Goal: Information Seeking & Learning: Learn about a topic

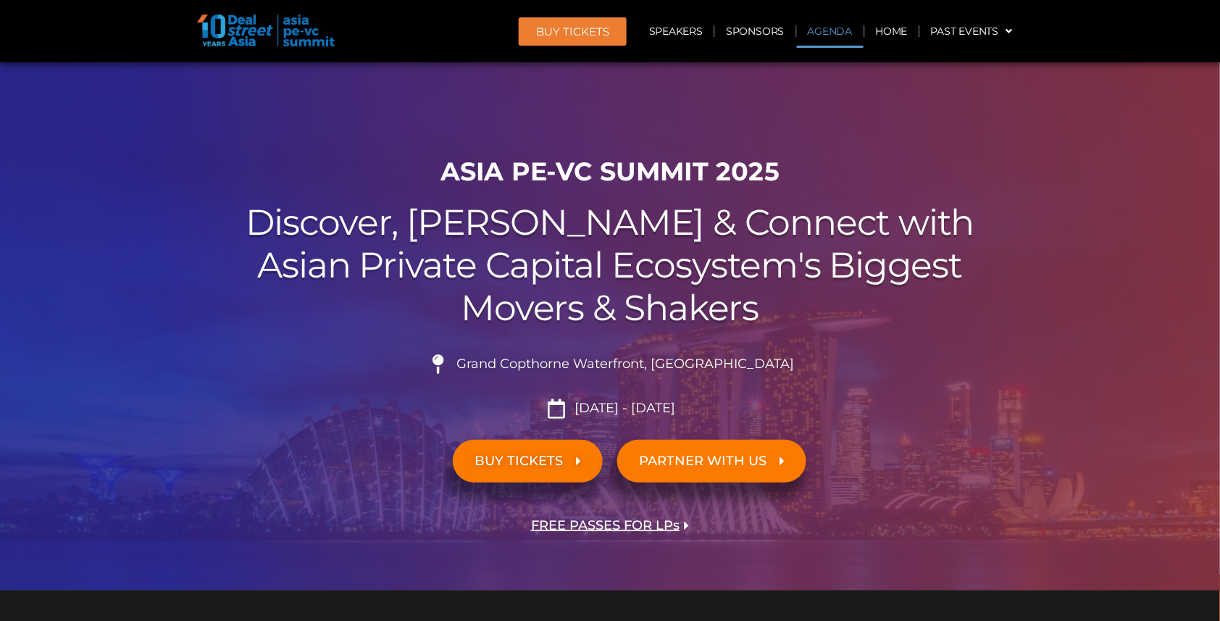
click at [842, 33] on link "Agenda" at bounding box center [830, 30] width 67 height 33
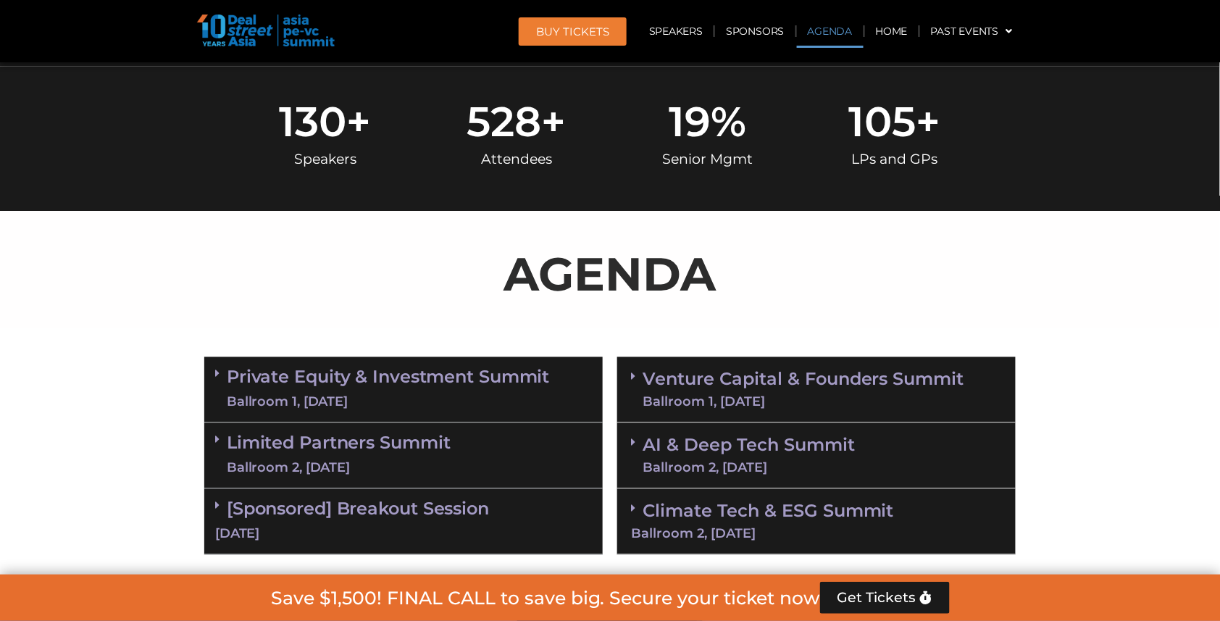
scroll to position [751, 0]
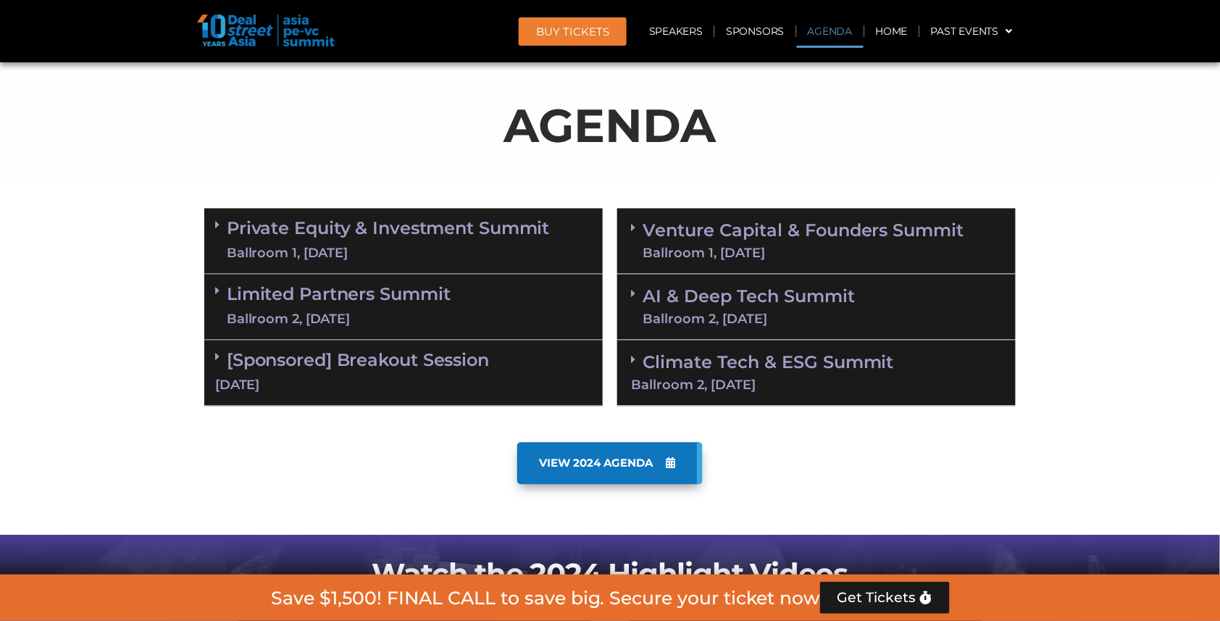
click at [414, 245] on div "Ballroom 1, [DATE]" at bounding box center [388, 254] width 323 height 18
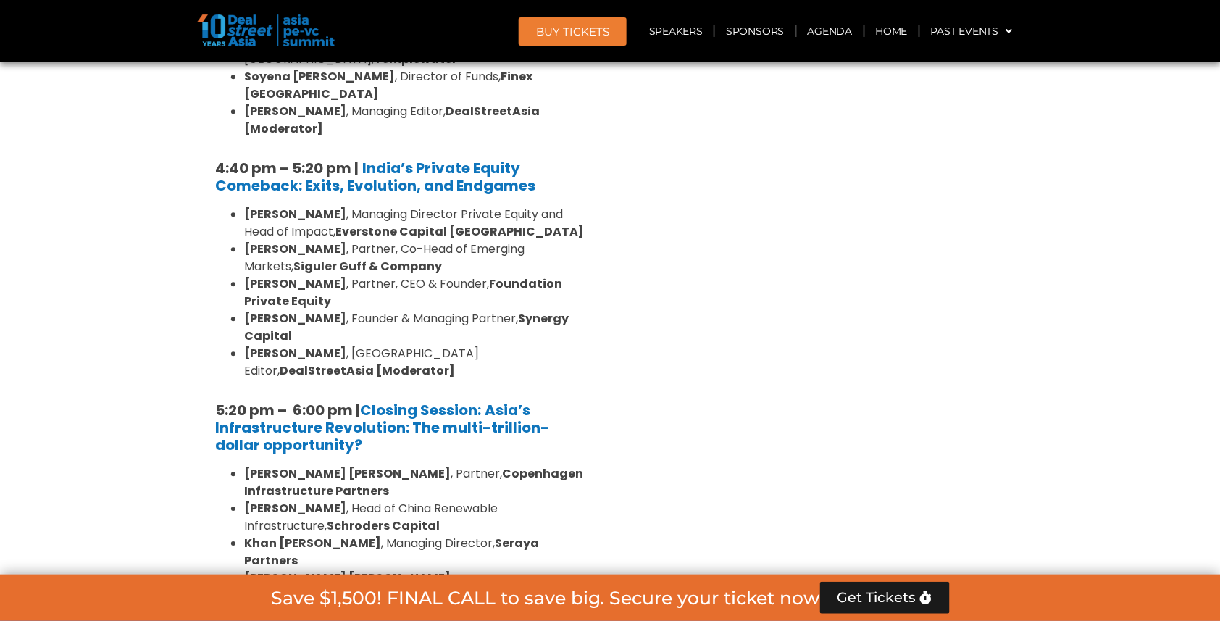
scroll to position [2675, 0]
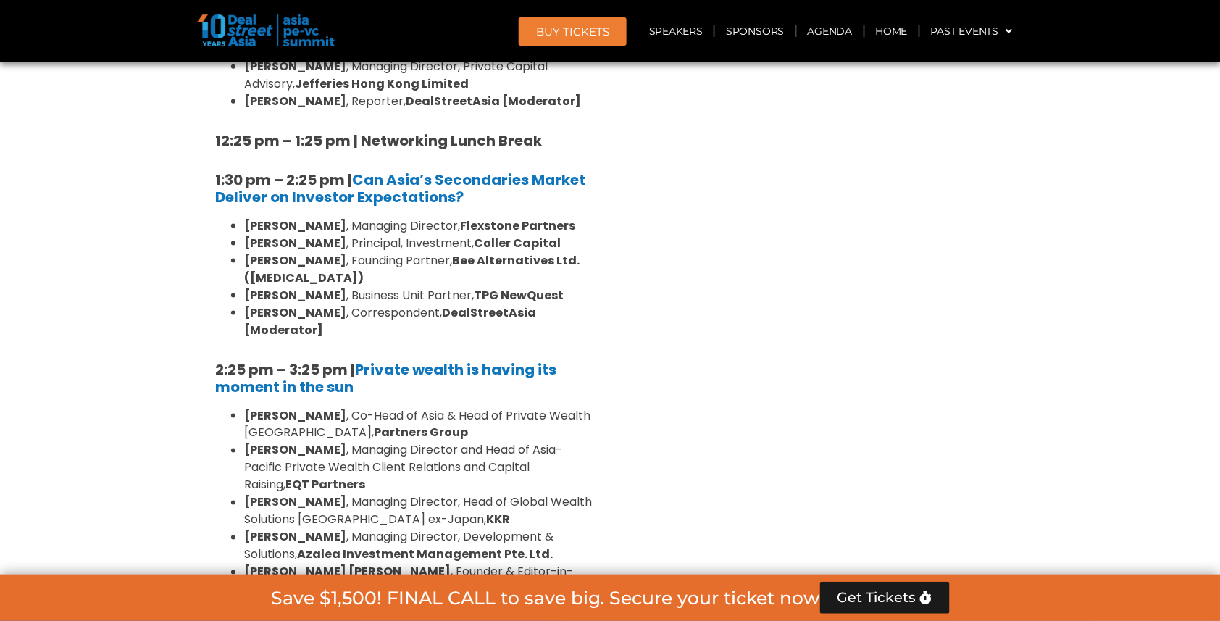
scroll to position [4131, 0]
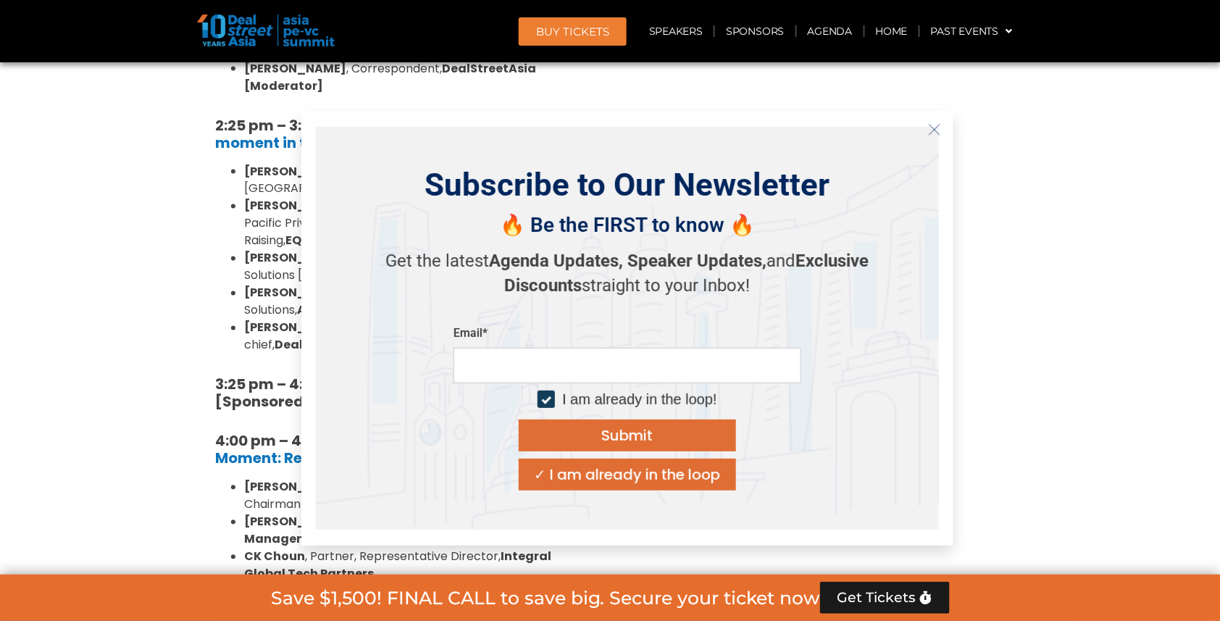
click at [934, 127] on icon "Close" at bounding box center [934, 129] width 13 height 13
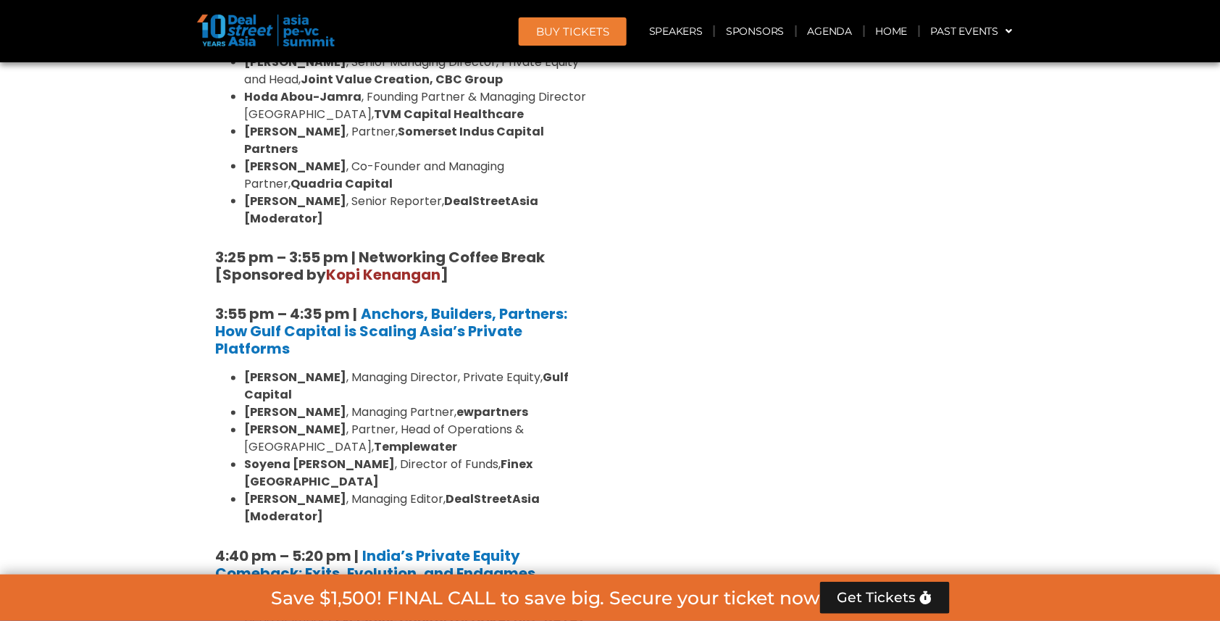
scroll to position [2316, 0]
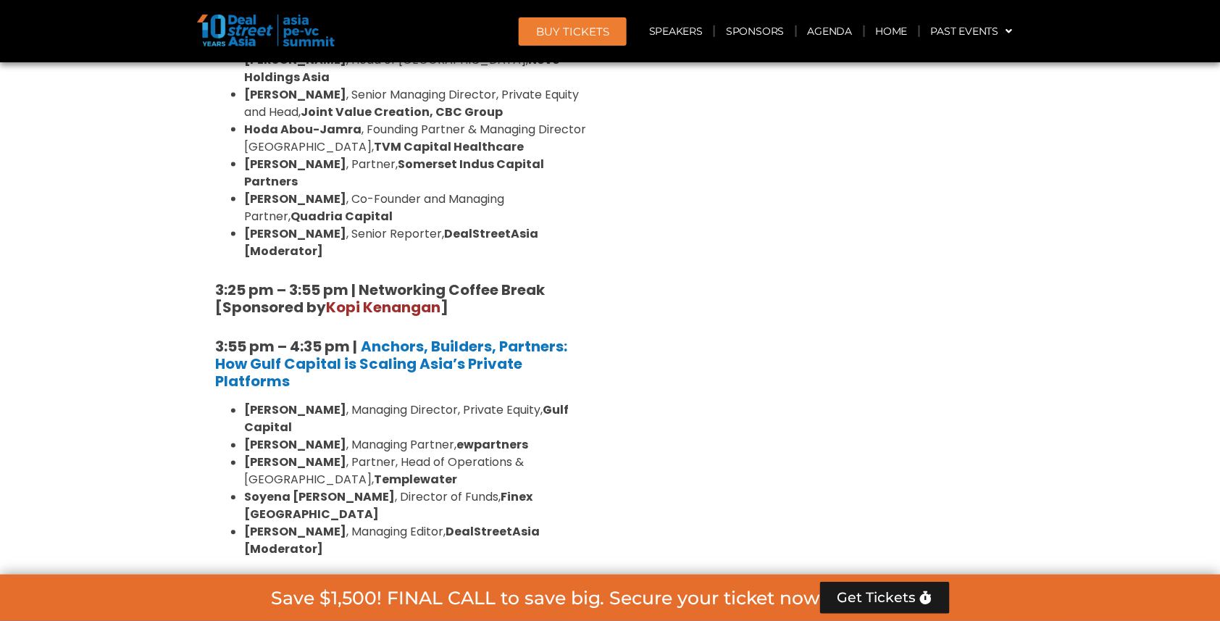
drag, startPoint x: 202, startPoint y: 311, endPoint x: 385, endPoint y: 480, distance: 248.6
drag, startPoint x: 404, startPoint y: 527, endPoint x: 206, endPoint y: 326, distance: 282.2
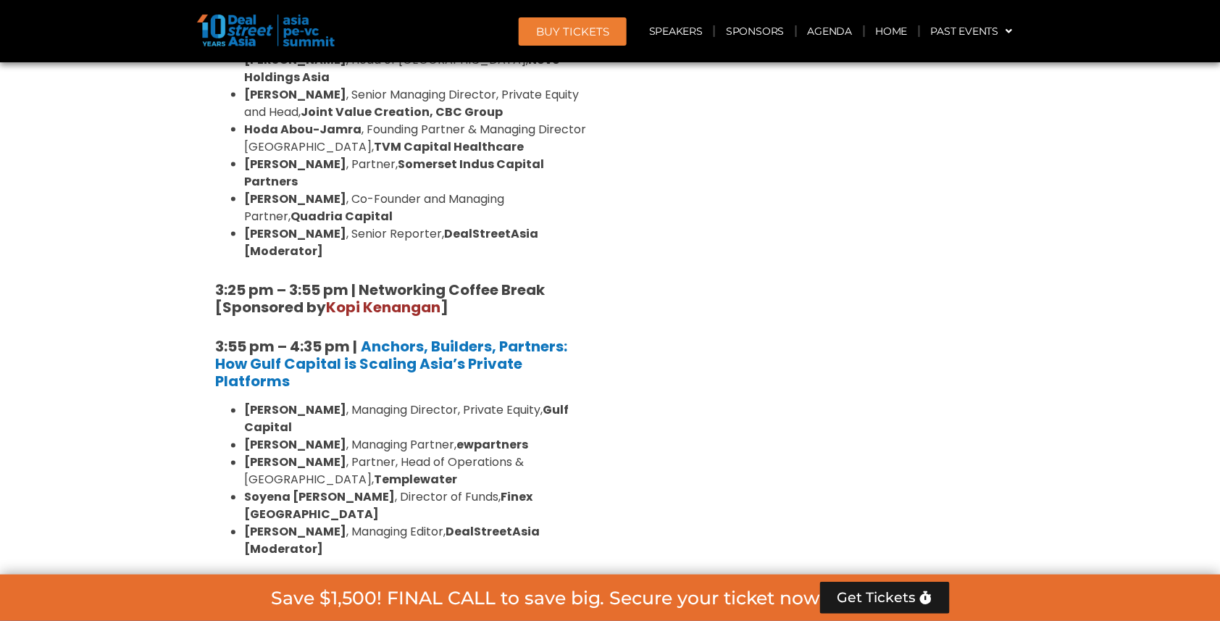
copy div "4:40 pm – 5:20 pm | India’s Private Equity Comeback: Exits, Evolution, and Endg…"
click at [687, 31] on link "Speakers" at bounding box center [675, 30] width 75 height 33
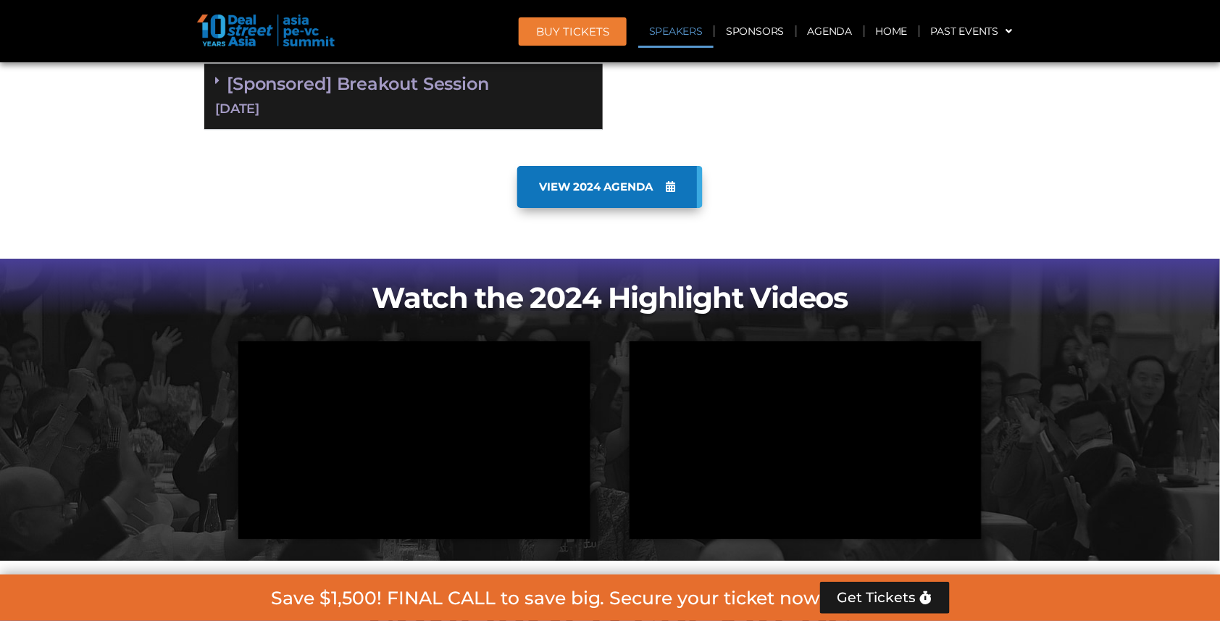
scroll to position [5093, 0]
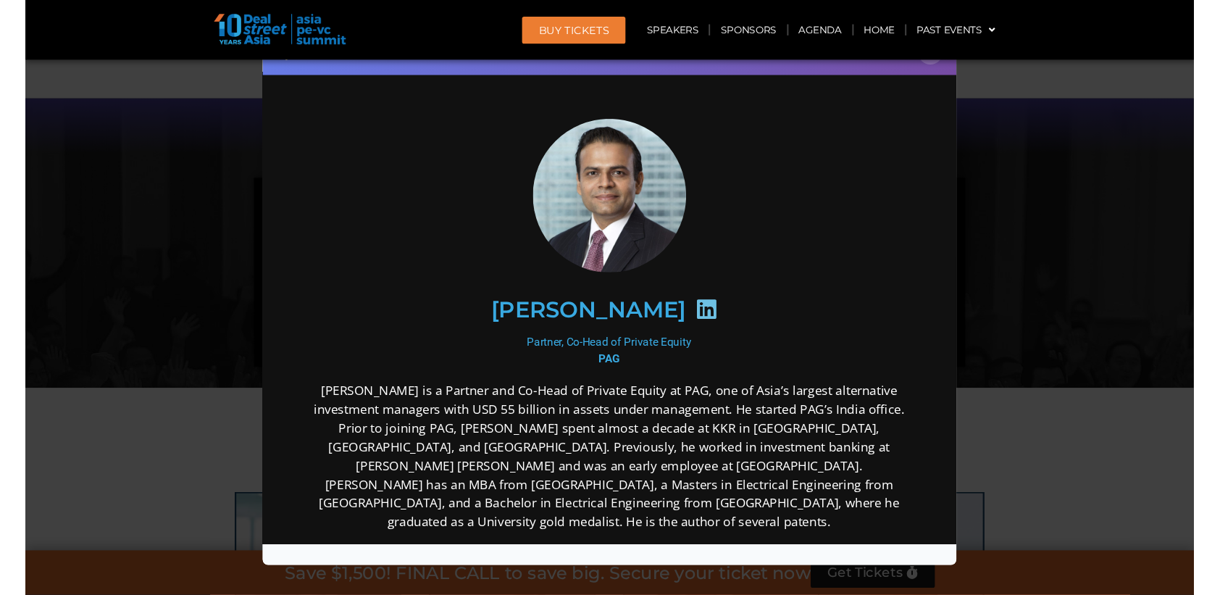
scroll to position [0, 0]
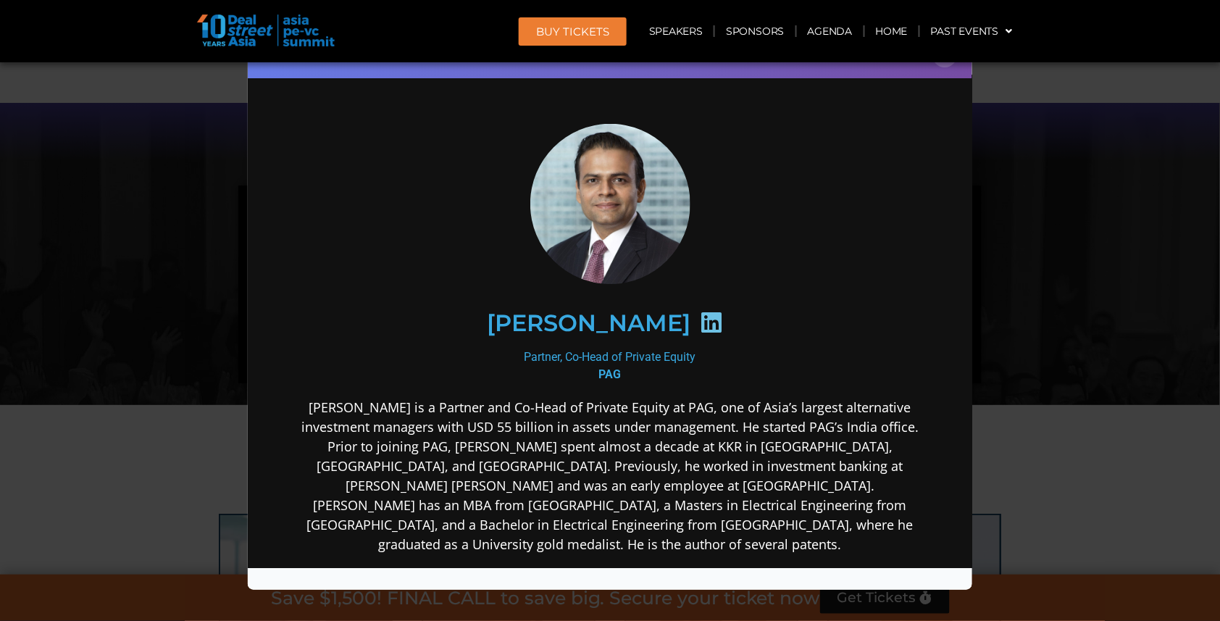
click at [1162, 267] on div "Speaker Profile ×" at bounding box center [610, 310] width 1220 height 621
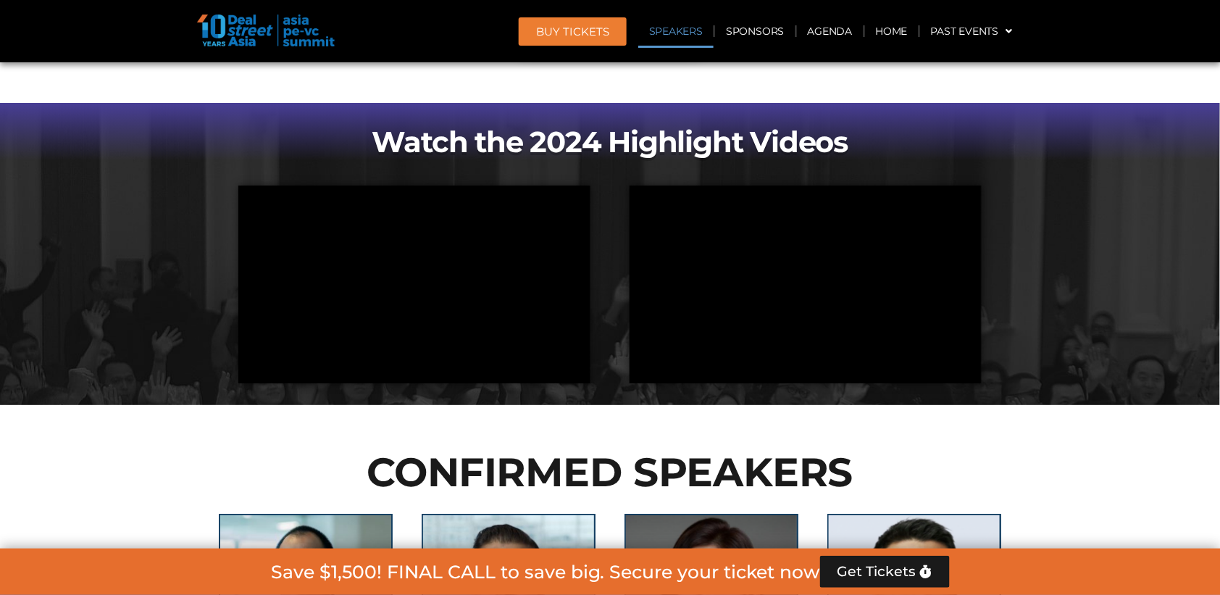
scroll to position [6328, 0]
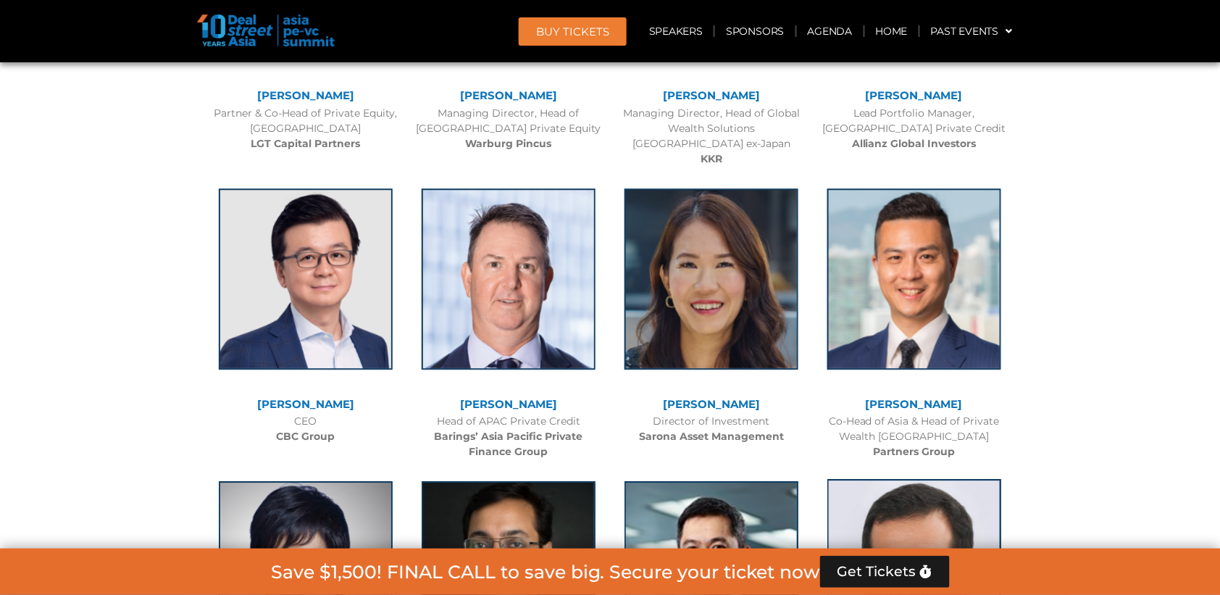
click at [923, 479] on img at bounding box center [914, 569] width 174 height 181
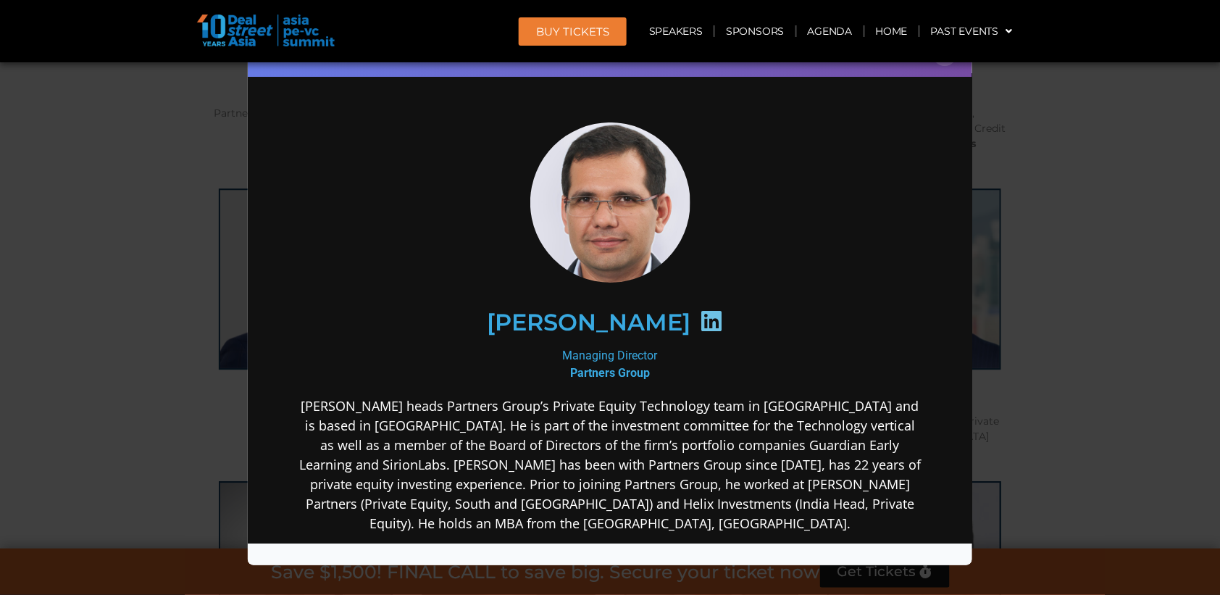
scroll to position [0, 0]
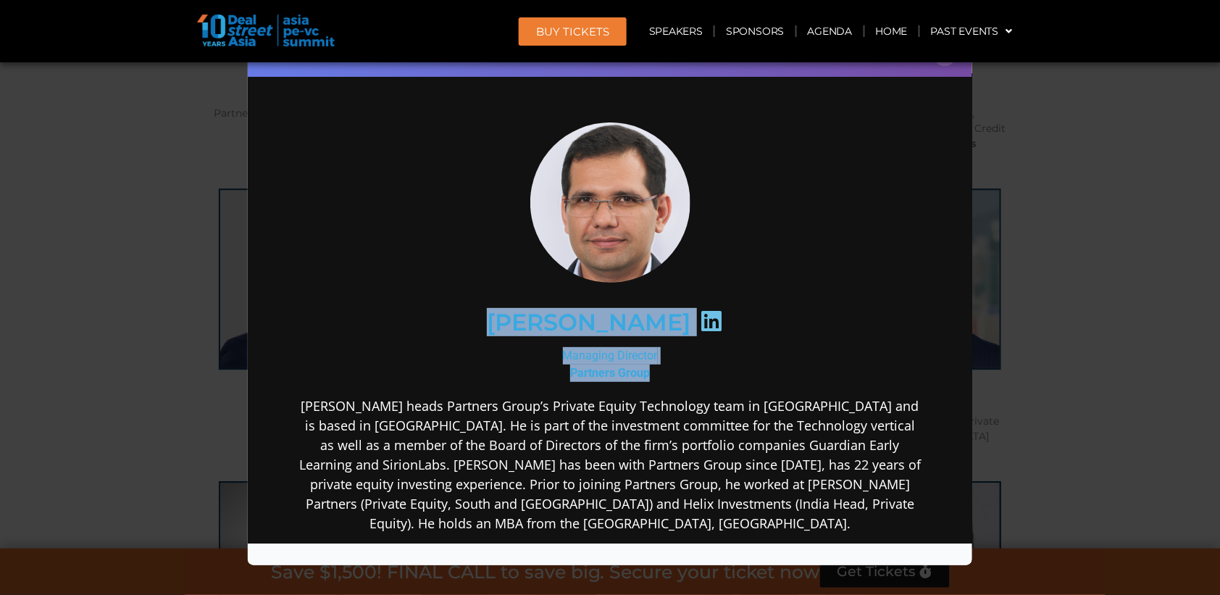
drag, startPoint x: 516, startPoint y: 318, endPoint x: 652, endPoint y: 373, distance: 146.2
click at [652, 373] on div "[PERSON_NAME] Managing Director Partners Group [PERSON_NAME] heads Partners Gro…" at bounding box center [609, 442] width 626 height 640
copy div "[PERSON_NAME] Managing Director Partners Group"
click at [151, 235] on div "Speaker Profile ×" at bounding box center [610, 297] width 1220 height 595
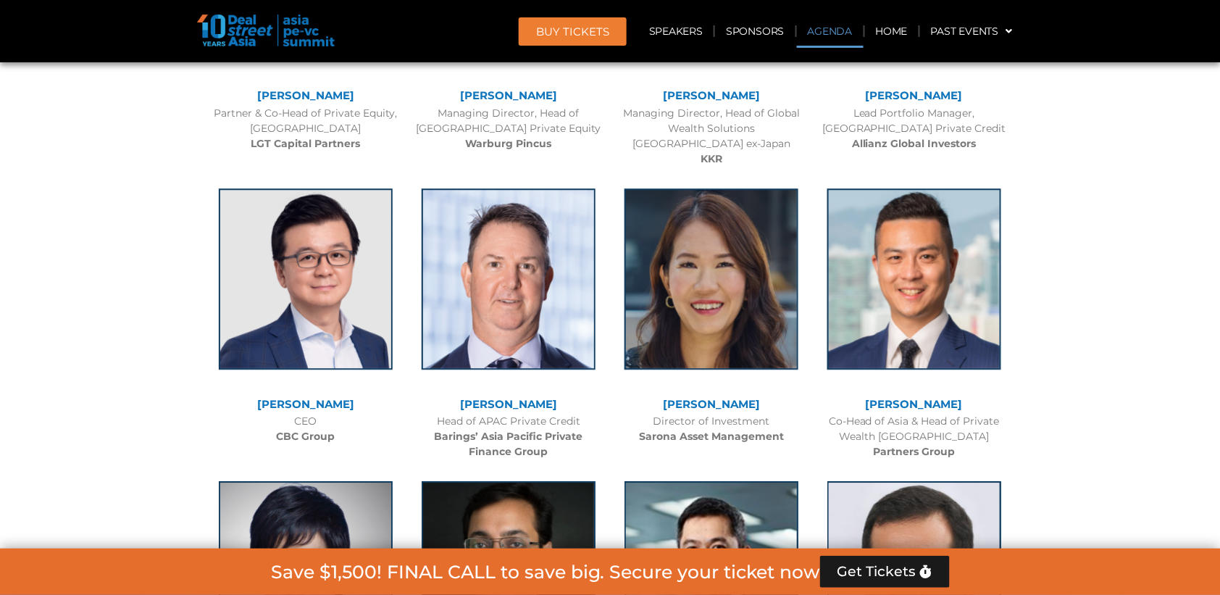
click at [846, 34] on link "Agenda" at bounding box center [830, 30] width 67 height 33
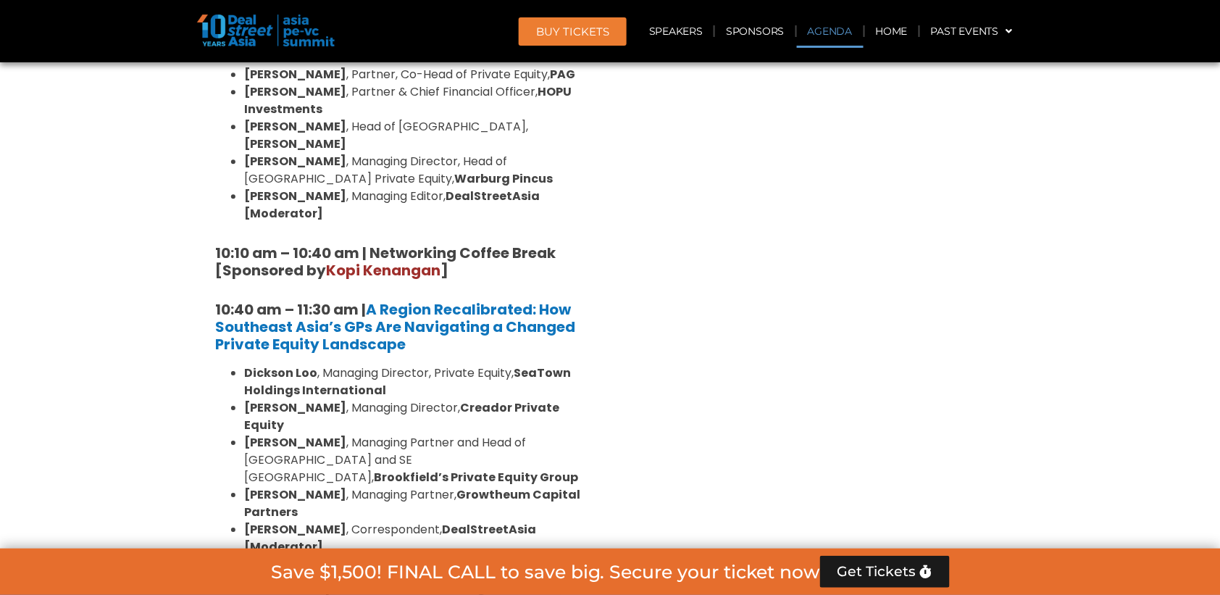
scroll to position [750, 0]
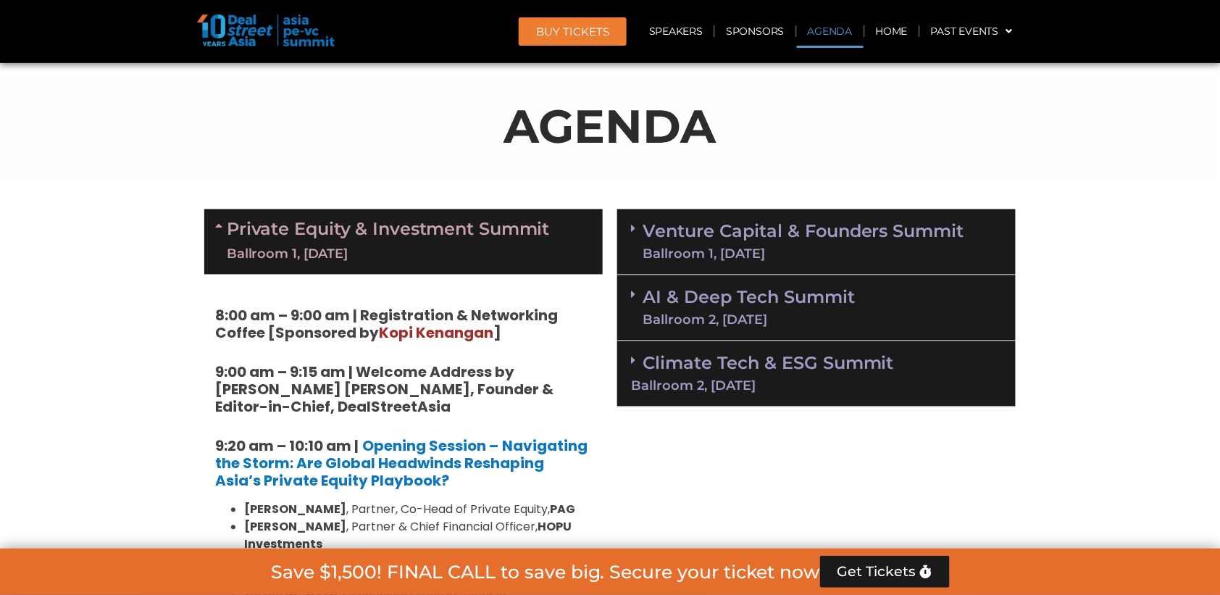
click at [713, 234] on link "Venture Capital & Founders​ Summit Ballroom 1, [DATE]" at bounding box center [803, 242] width 322 height 38
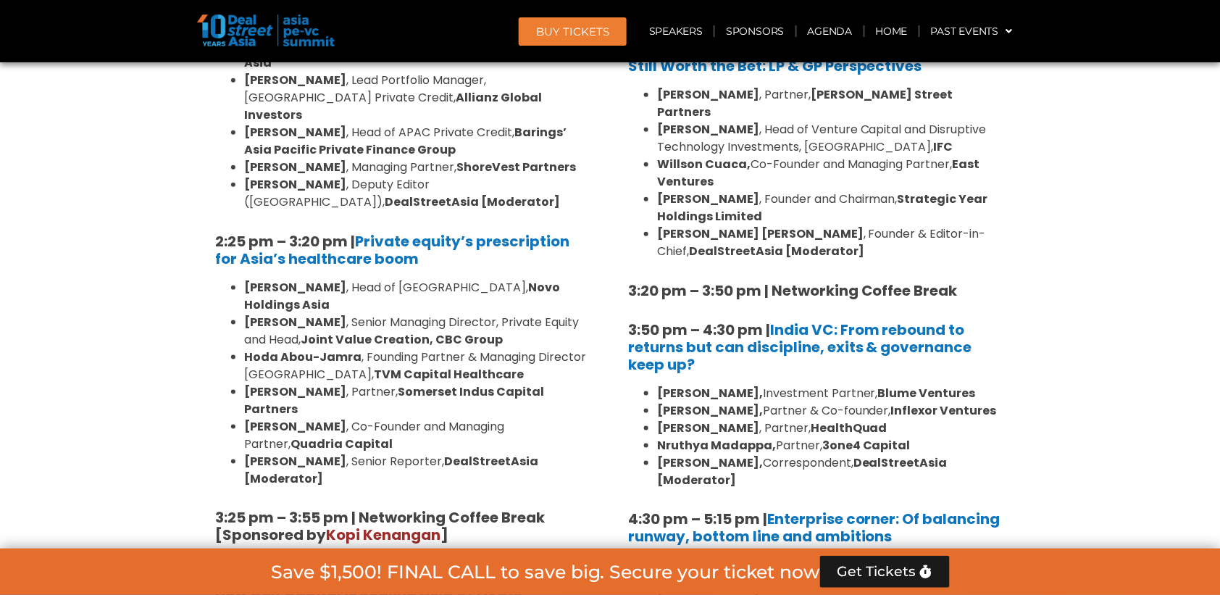
scroll to position [2208, 0]
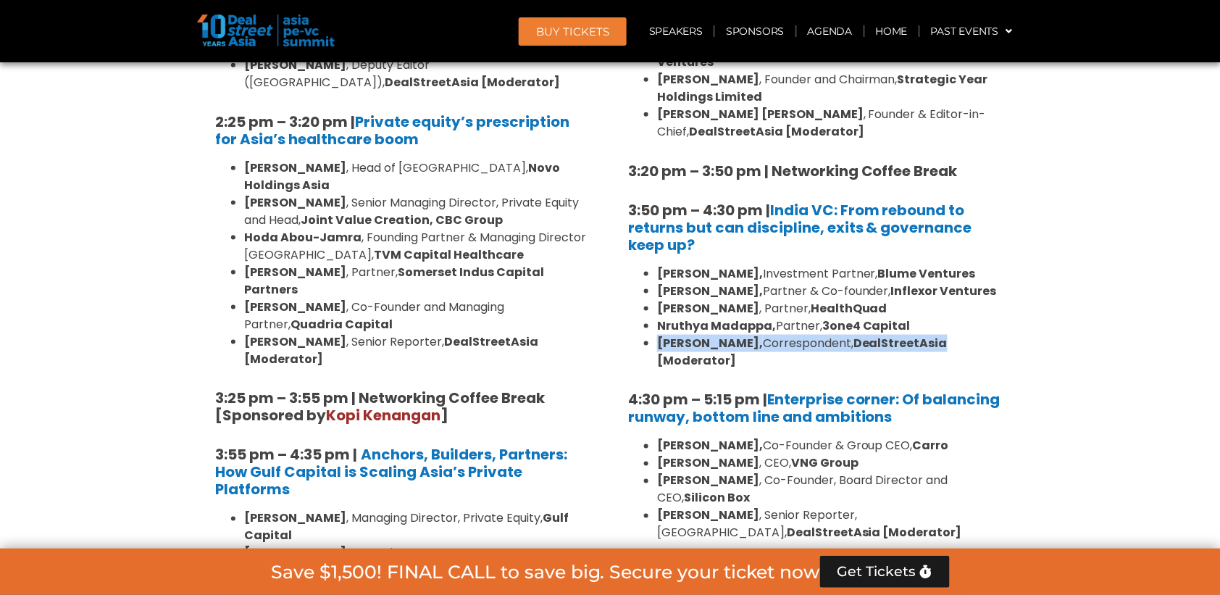
drag, startPoint x: 655, startPoint y: 267, endPoint x: 965, endPoint y: 268, distance: 309.3
click at [965, 268] on ul "[PERSON_NAME], Investment Partner, [PERSON_NAME] Ventures [PERSON_NAME], Partne…" at bounding box center [816, 317] width 377 height 104
copy li "[PERSON_NAME], Correspondent, DealStreetAsia"
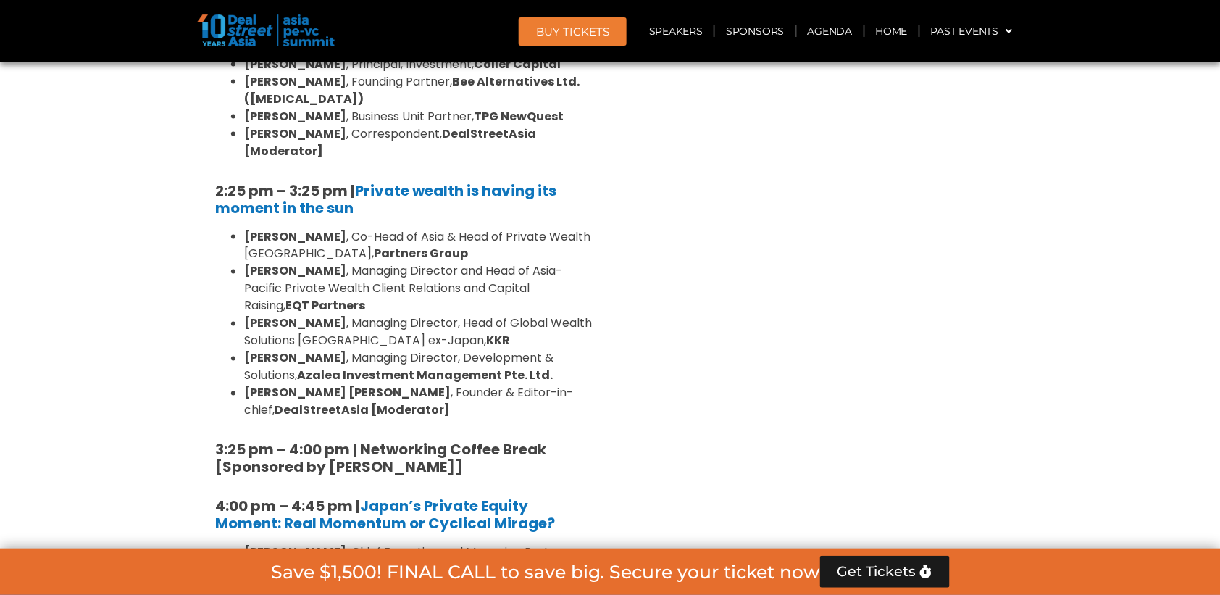
scroll to position [4143, 0]
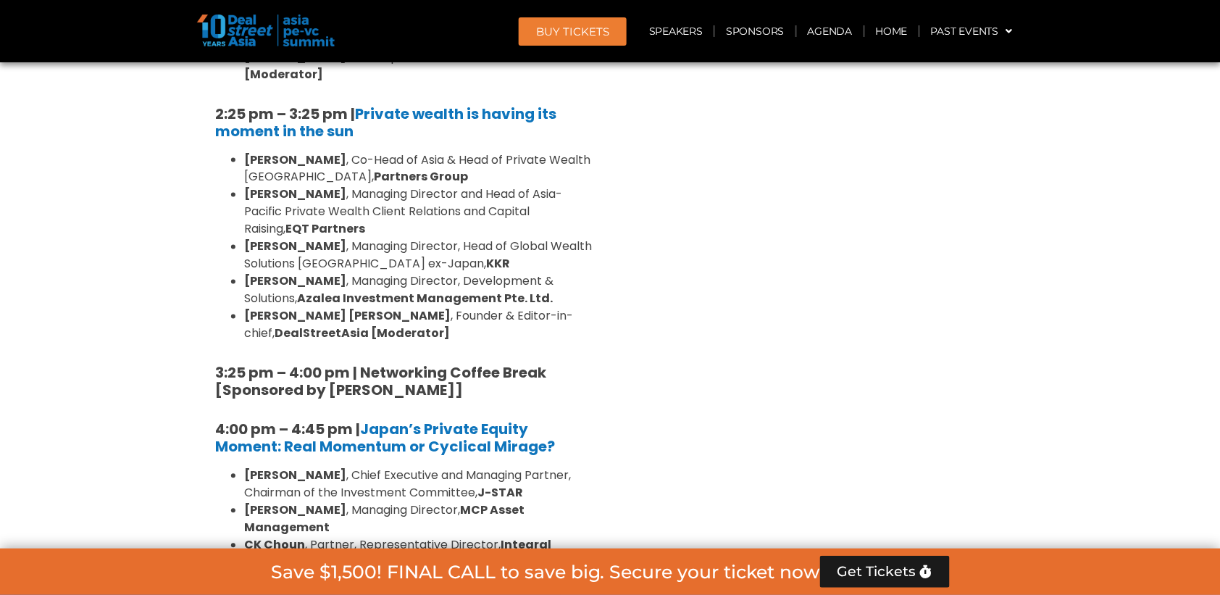
drag, startPoint x: 206, startPoint y: 227, endPoint x: 428, endPoint y: 403, distance: 283.6
click at [428, 403] on div "10:40 am – 10:45 am | Welcome Address by [PERSON_NAME] [PERSON_NAME], Founder &…" at bounding box center [403, 72] width 398 height 1572
copy div "4:45 pm to 5:30 pm | Closing Session: The case for emerging fund managers [PERS…"
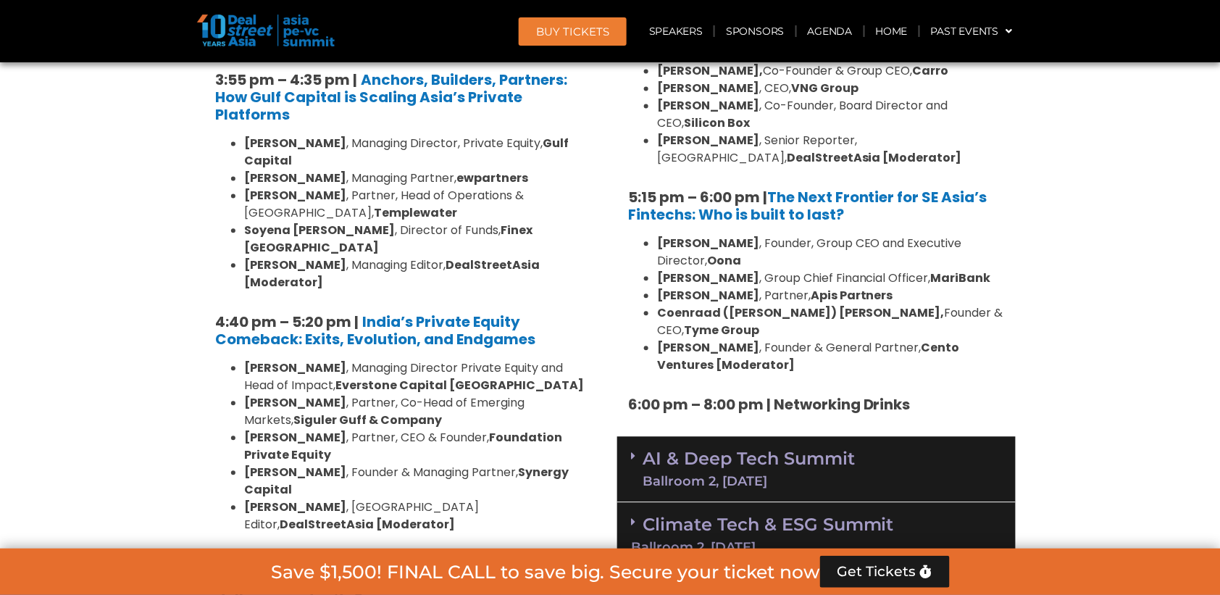
scroll to position [2599, 0]
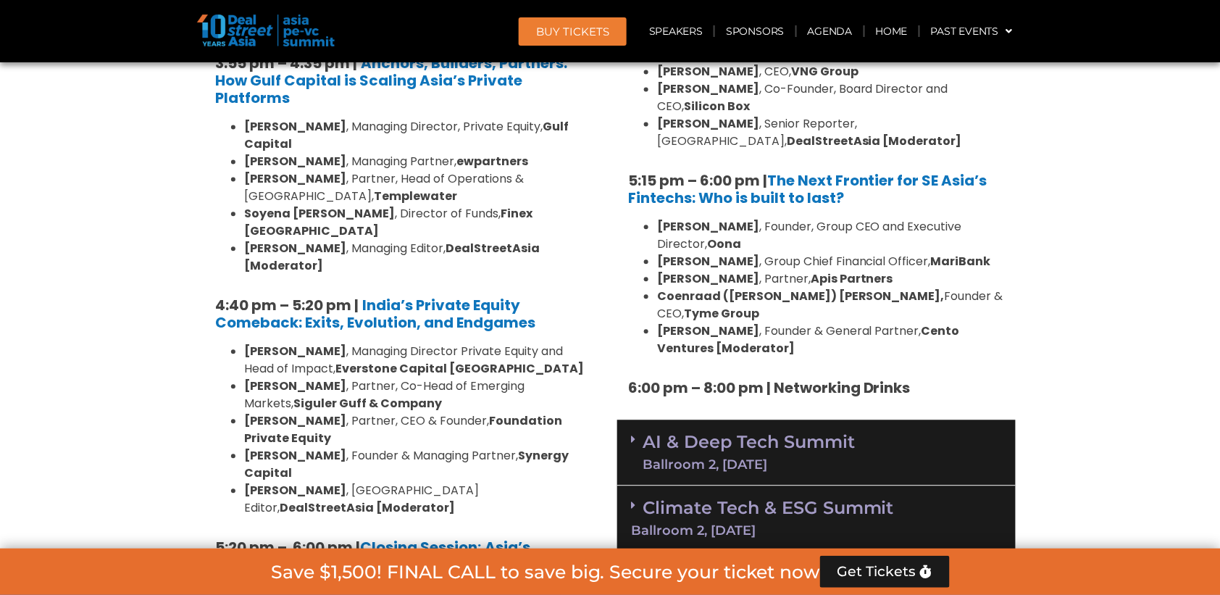
click at [768, 433] on link "AI & Deep Tech Summit Ballroom 2, [DATE]" at bounding box center [748, 452] width 212 height 38
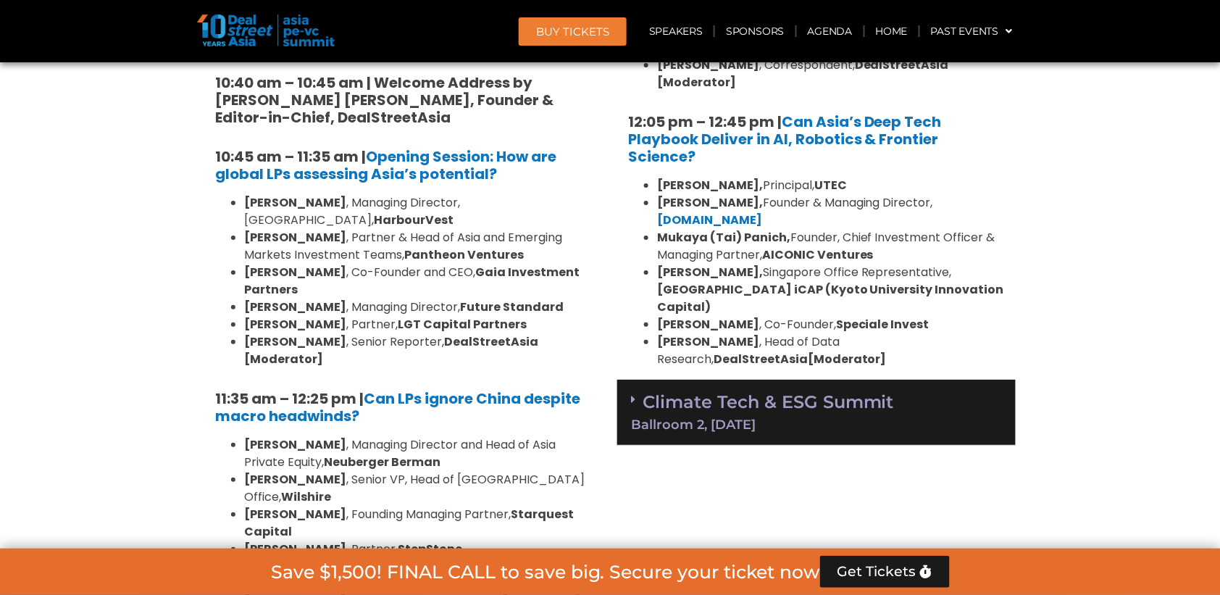
scroll to position [3416, 0]
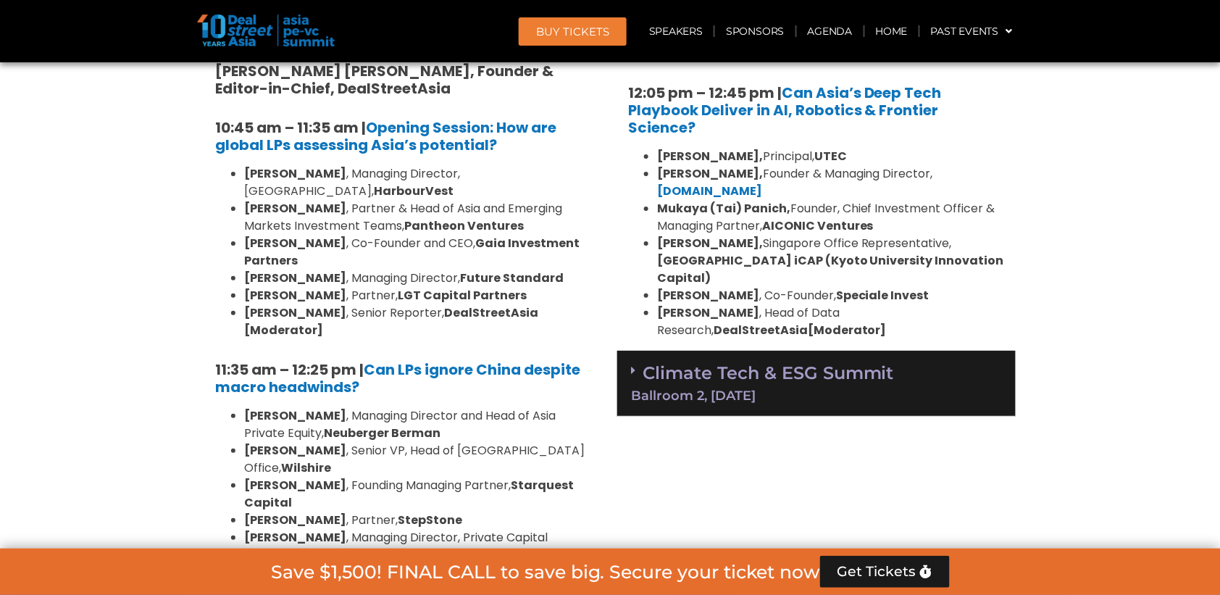
click at [775, 389] on div "Ballroom 2, [DATE]" at bounding box center [816, 395] width 371 height 13
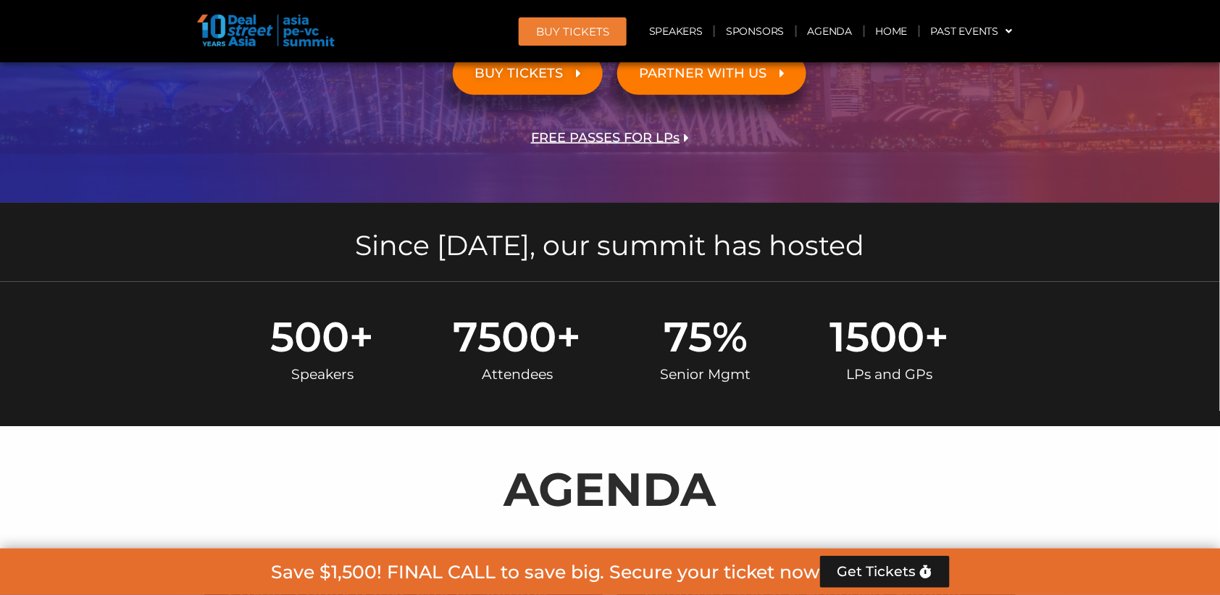
scroll to position [159, 0]
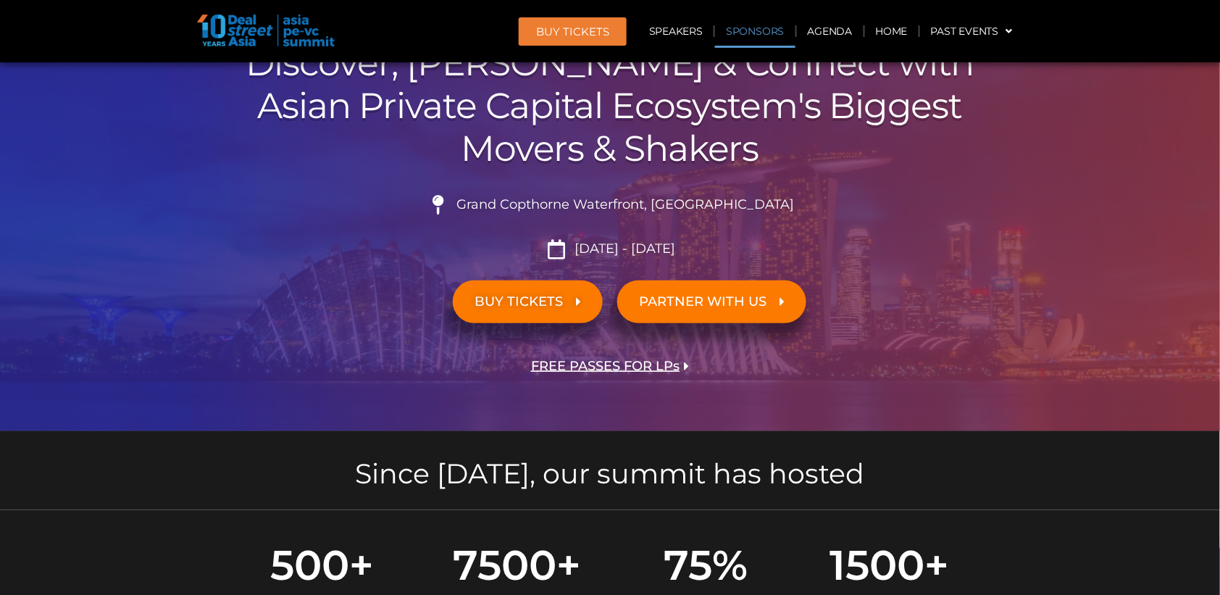
click at [763, 25] on link "Sponsors" at bounding box center [755, 30] width 80 height 33
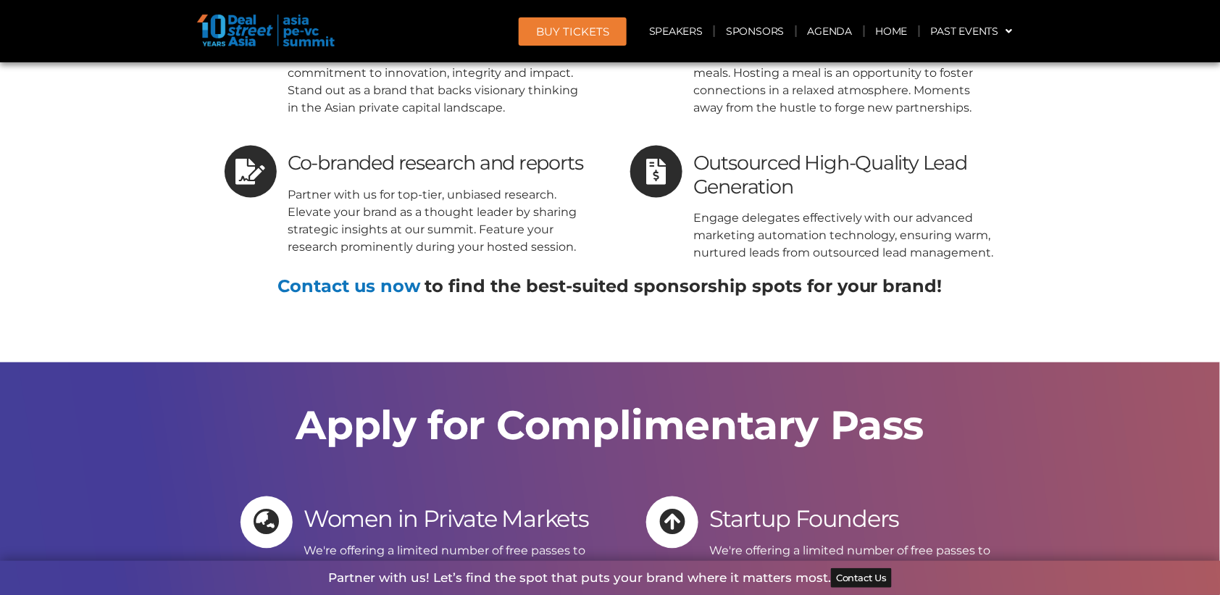
scroll to position [17739, 0]
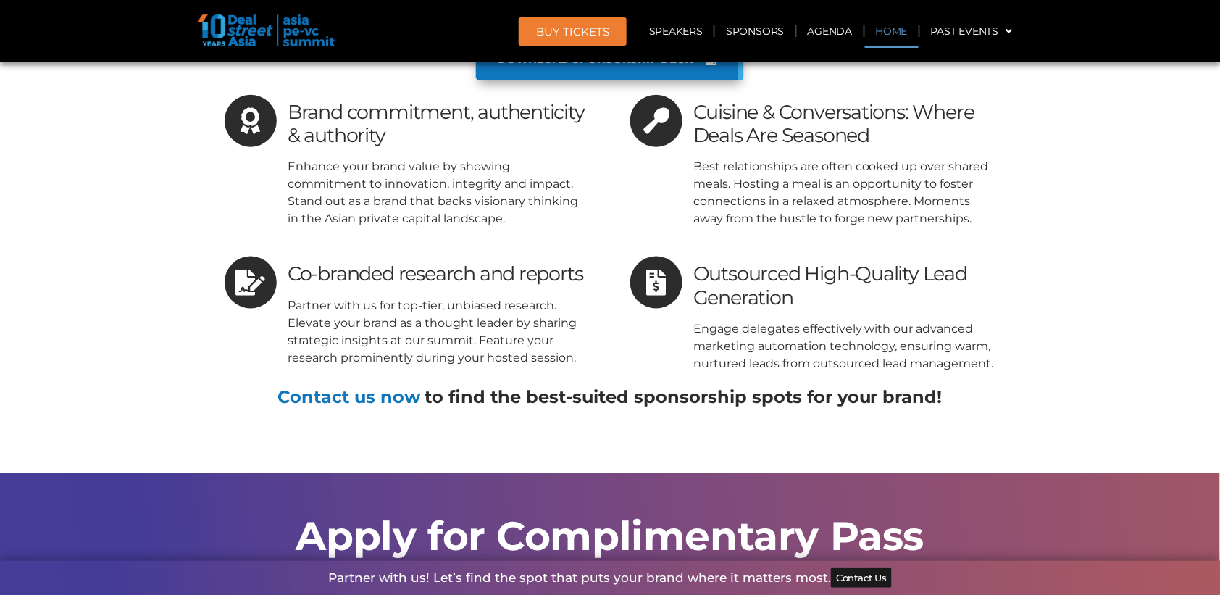
click at [890, 35] on link "Home" at bounding box center [892, 30] width 54 height 33
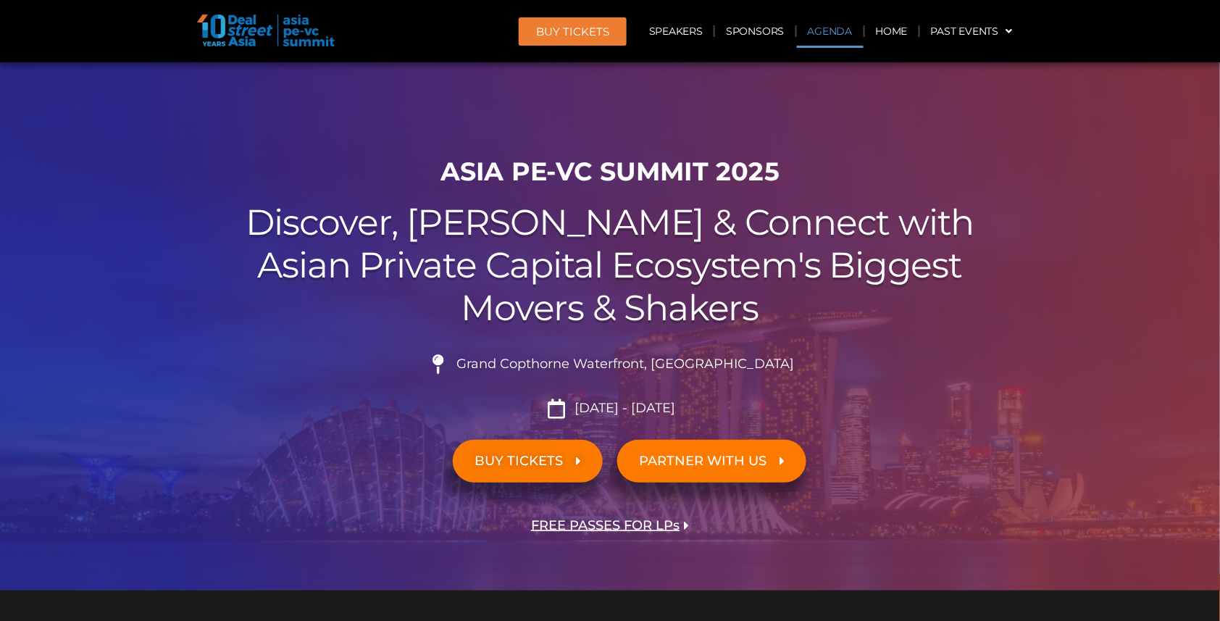
click at [843, 33] on link "Agenda" at bounding box center [830, 30] width 67 height 33
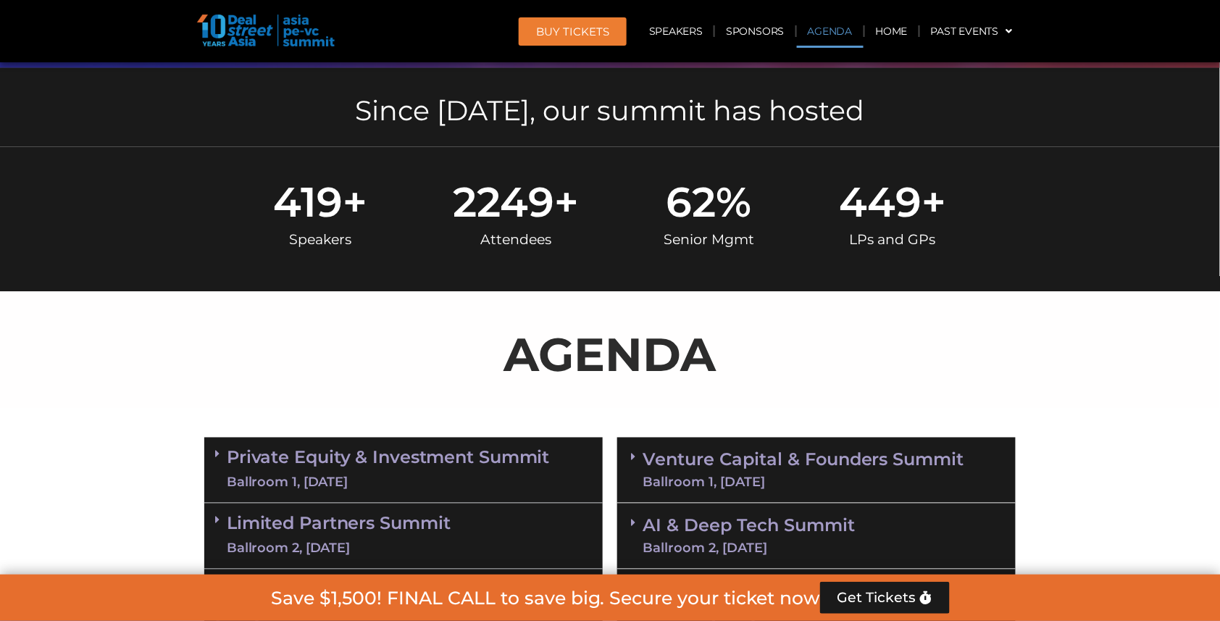
scroll to position [751, 0]
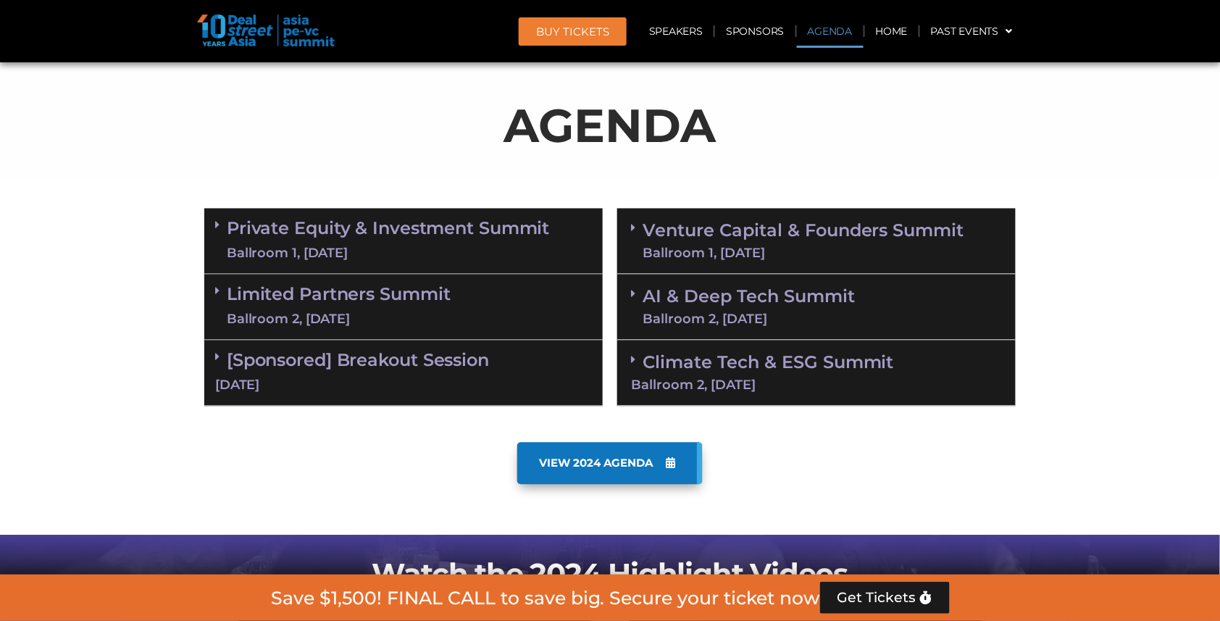
click at [800, 296] on link "AI & Deep Tech Summit Ballroom 2, [DATE]" at bounding box center [748, 307] width 212 height 38
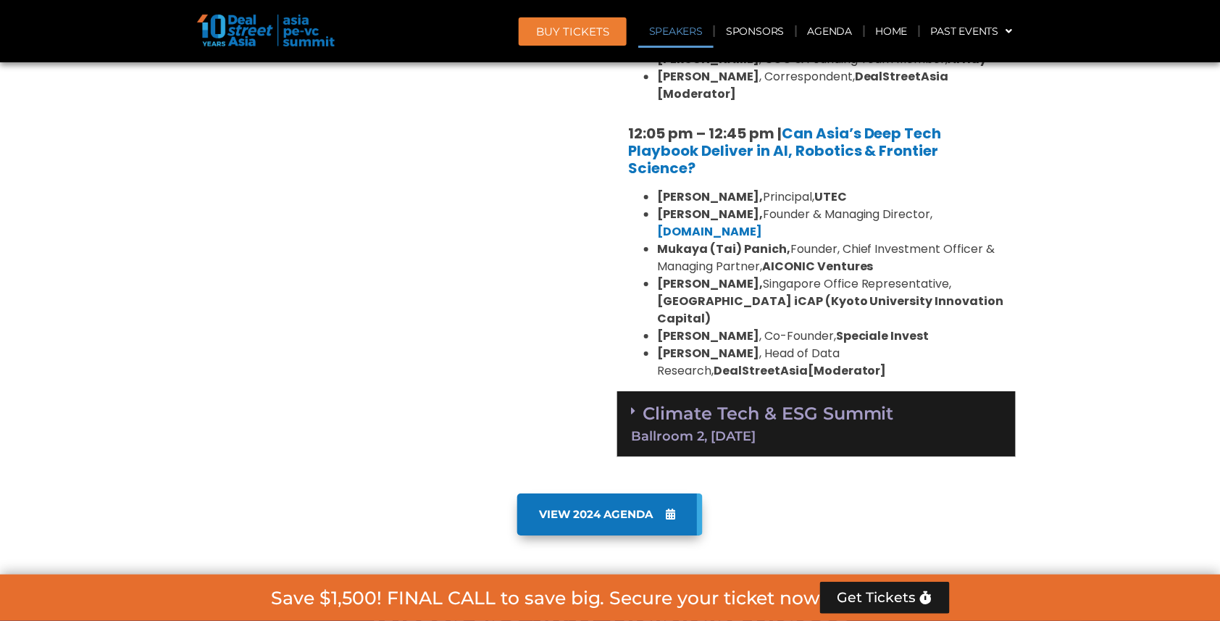
scroll to position [1360, 0]
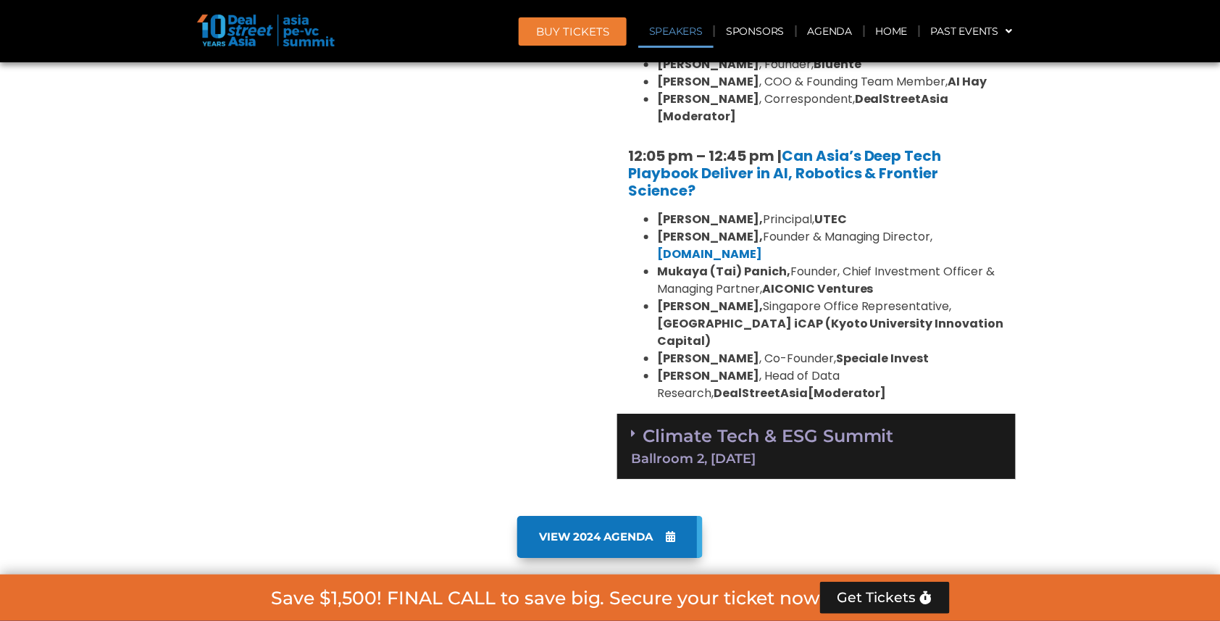
click at [817, 414] on div "Climate Tech & ESG Summit Ballroom 2, 11 Sept" at bounding box center [816, 447] width 398 height 66
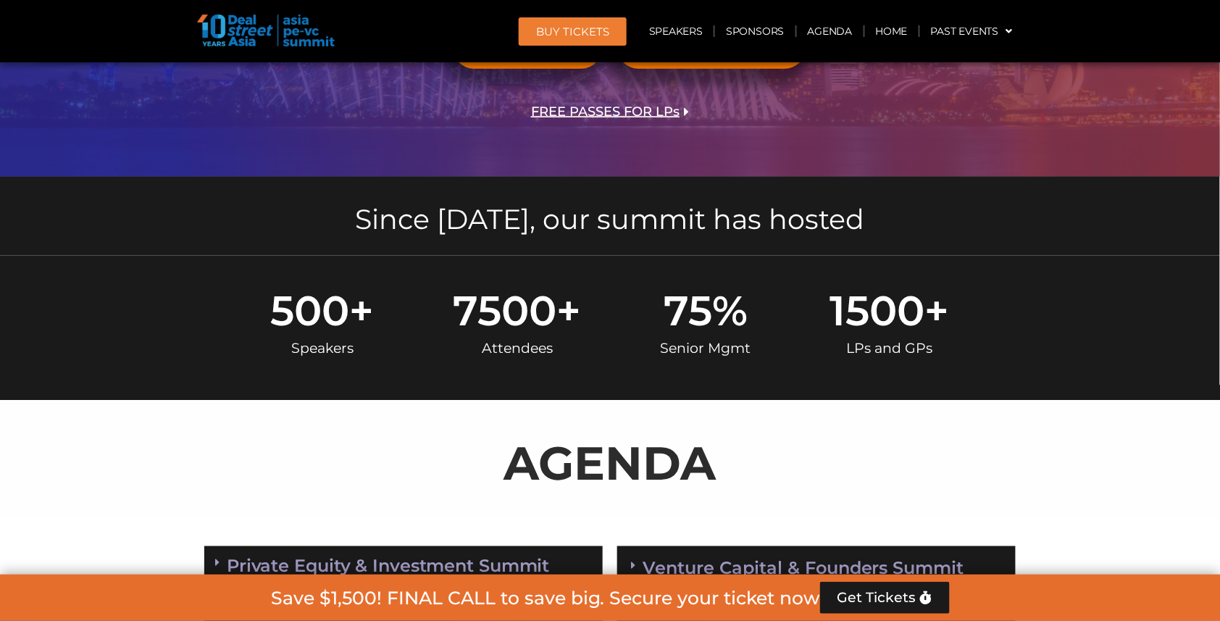
scroll to position [677, 0]
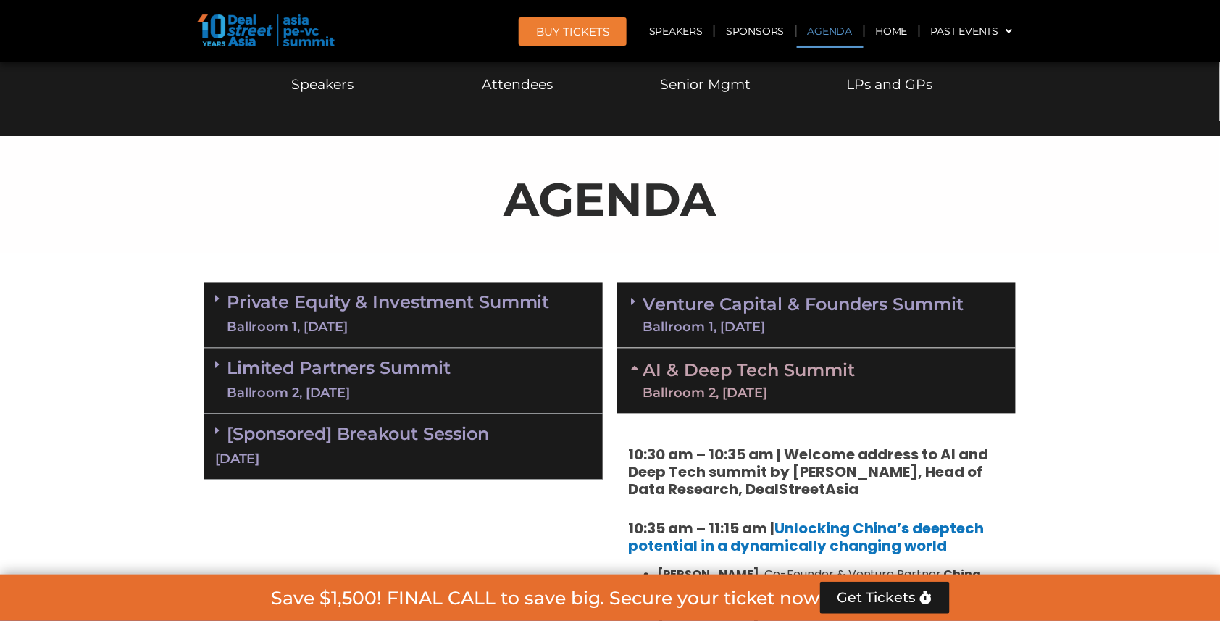
click at [816, 306] on link "Venture Capital & Founders​ Summit Ballroom 1, [DATE]" at bounding box center [803, 315] width 322 height 38
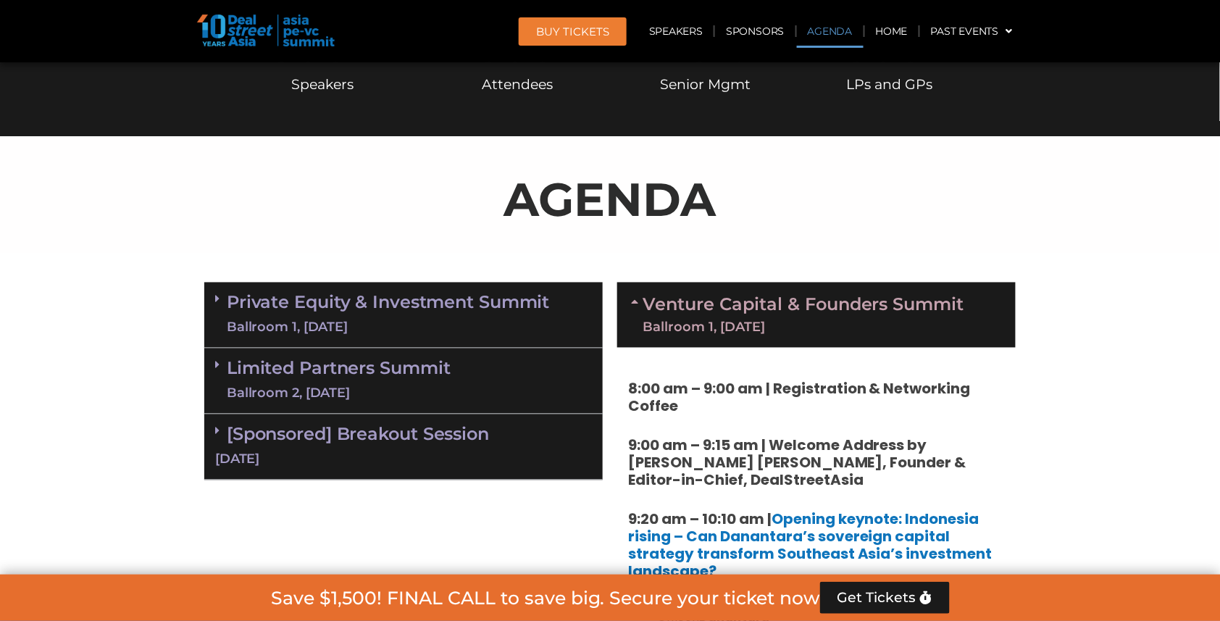
scroll to position [0, 0]
